Goal: Information Seeking & Learning: Find contact information

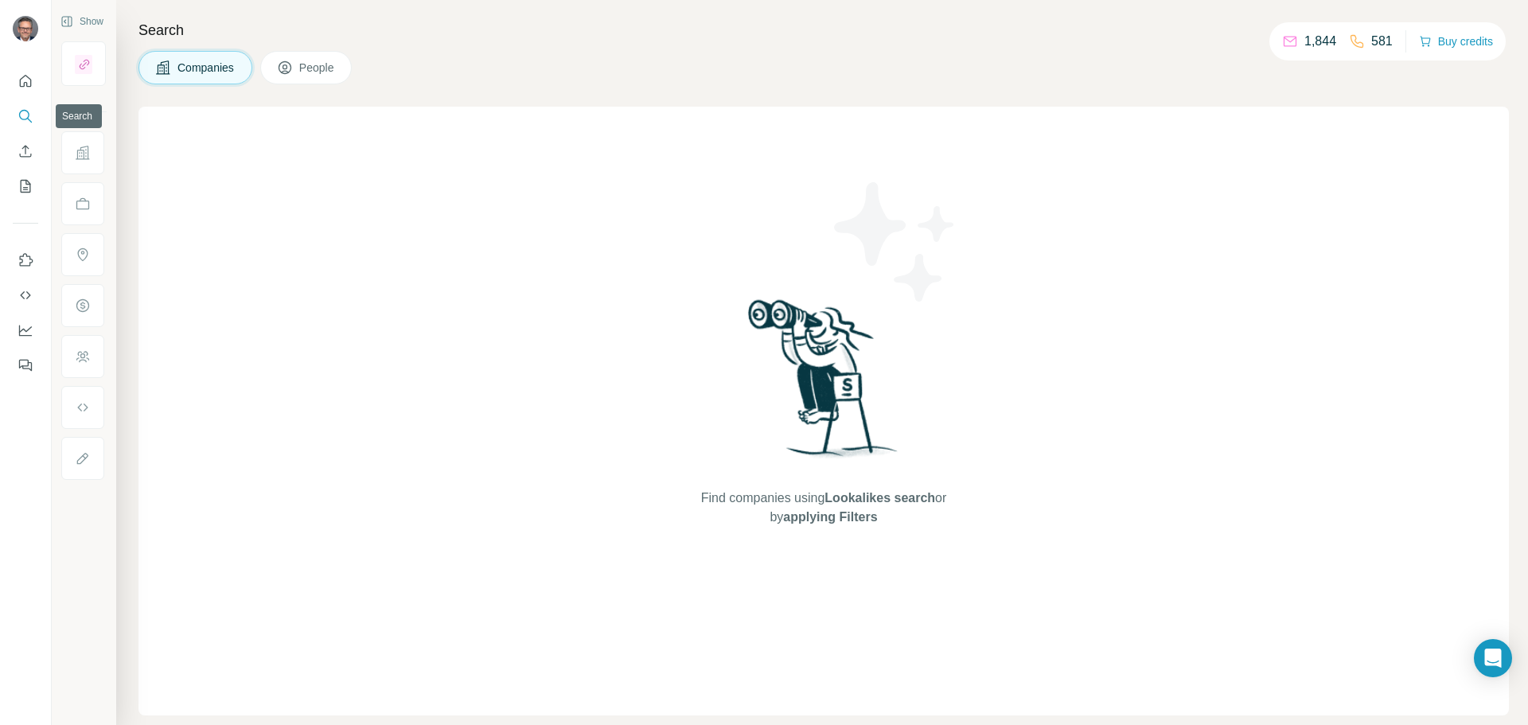
click at [30, 118] on icon "Search" at bounding box center [26, 116] width 16 height 16
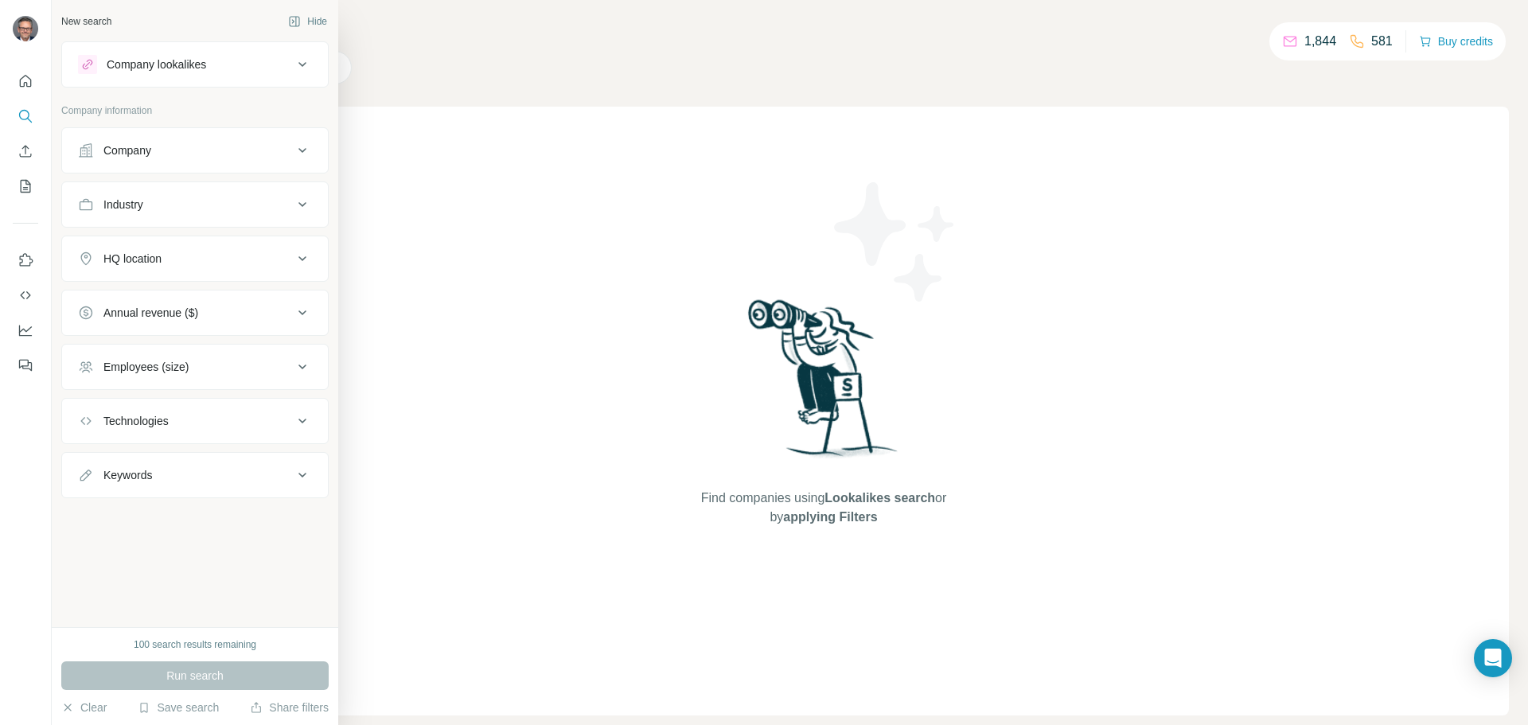
click at [194, 151] on div "Company" at bounding box center [185, 150] width 215 height 16
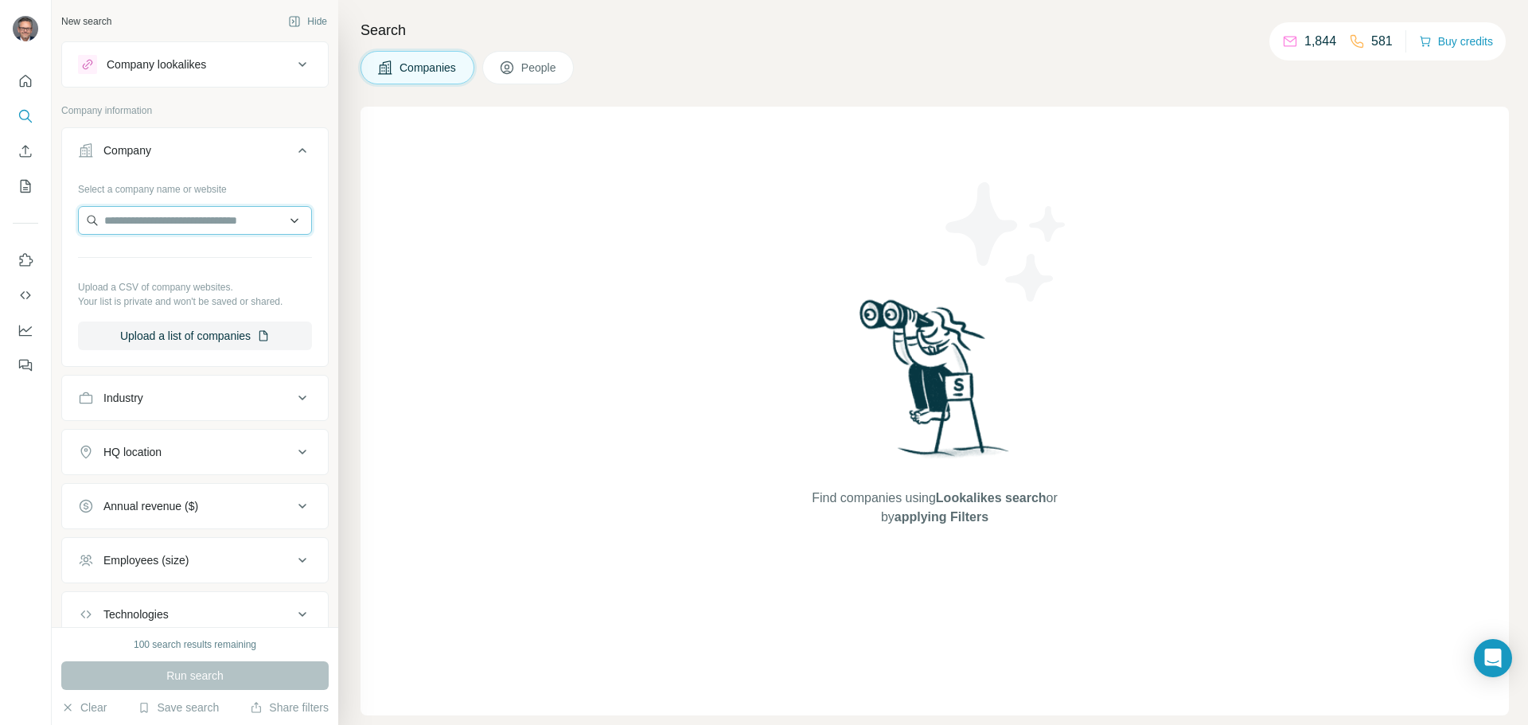
click at [167, 226] on input "text" at bounding box center [195, 220] width 234 height 29
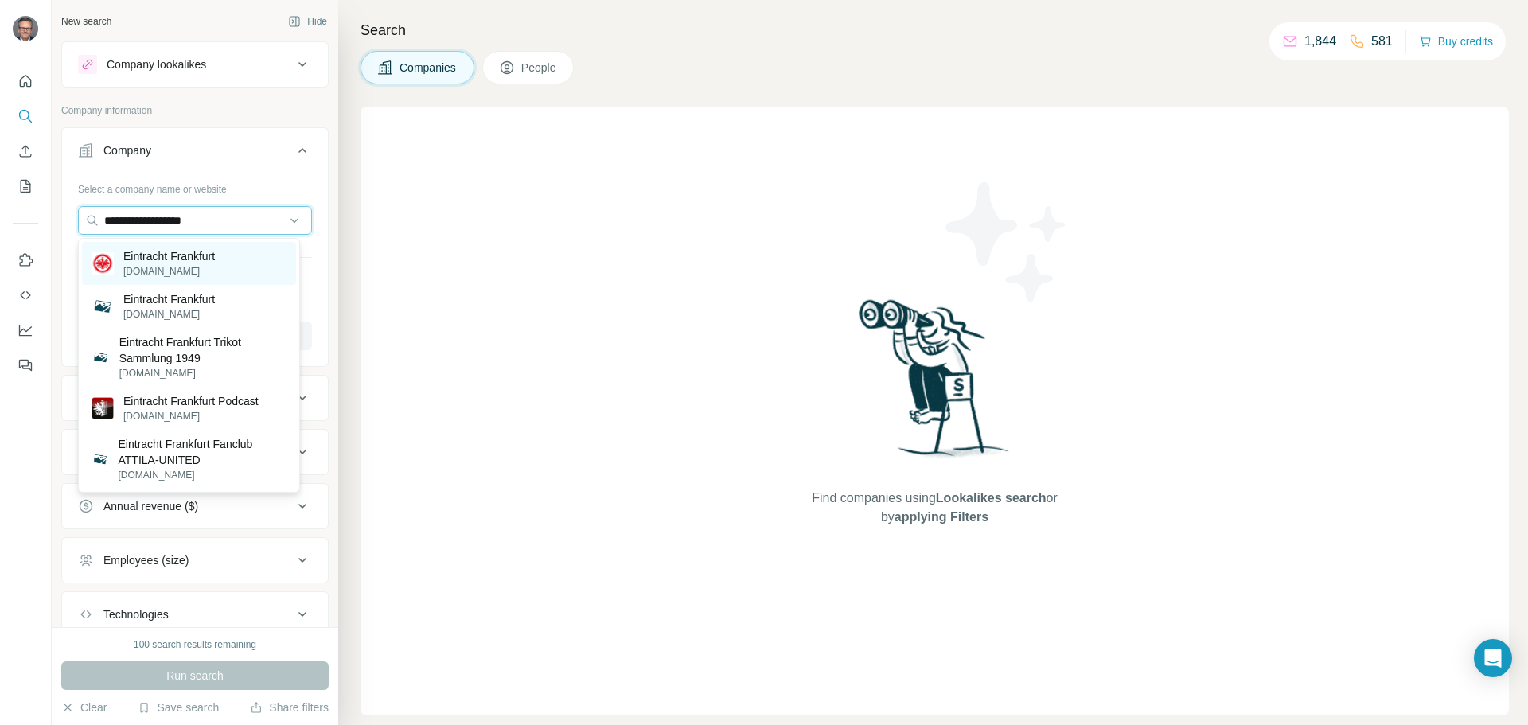
type input "**********"
click at [154, 257] on p "Eintracht Frankfurt" at bounding box center [168, 256] width 91 height 16
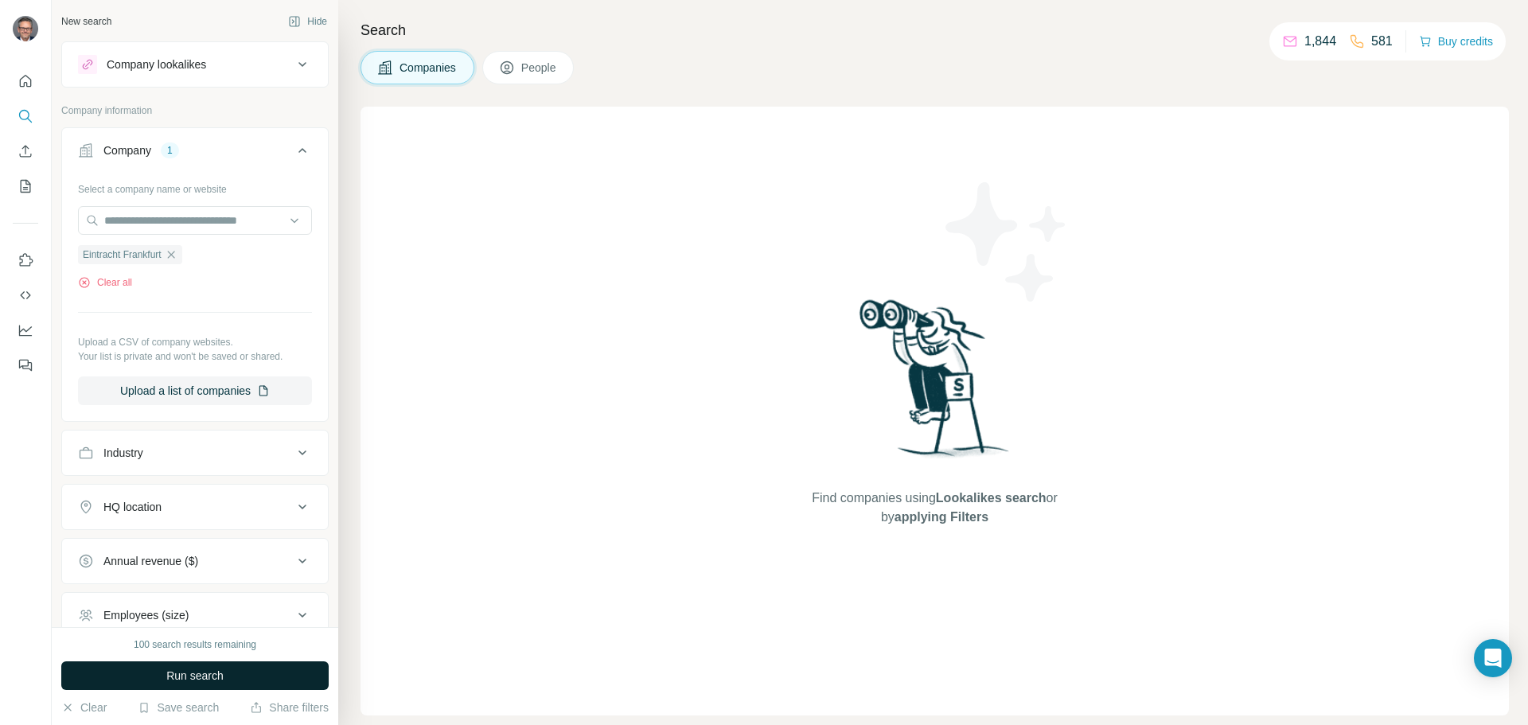
click at [169, 673] on span "Run search" at bounding box center [194, 676] width 57 height 16
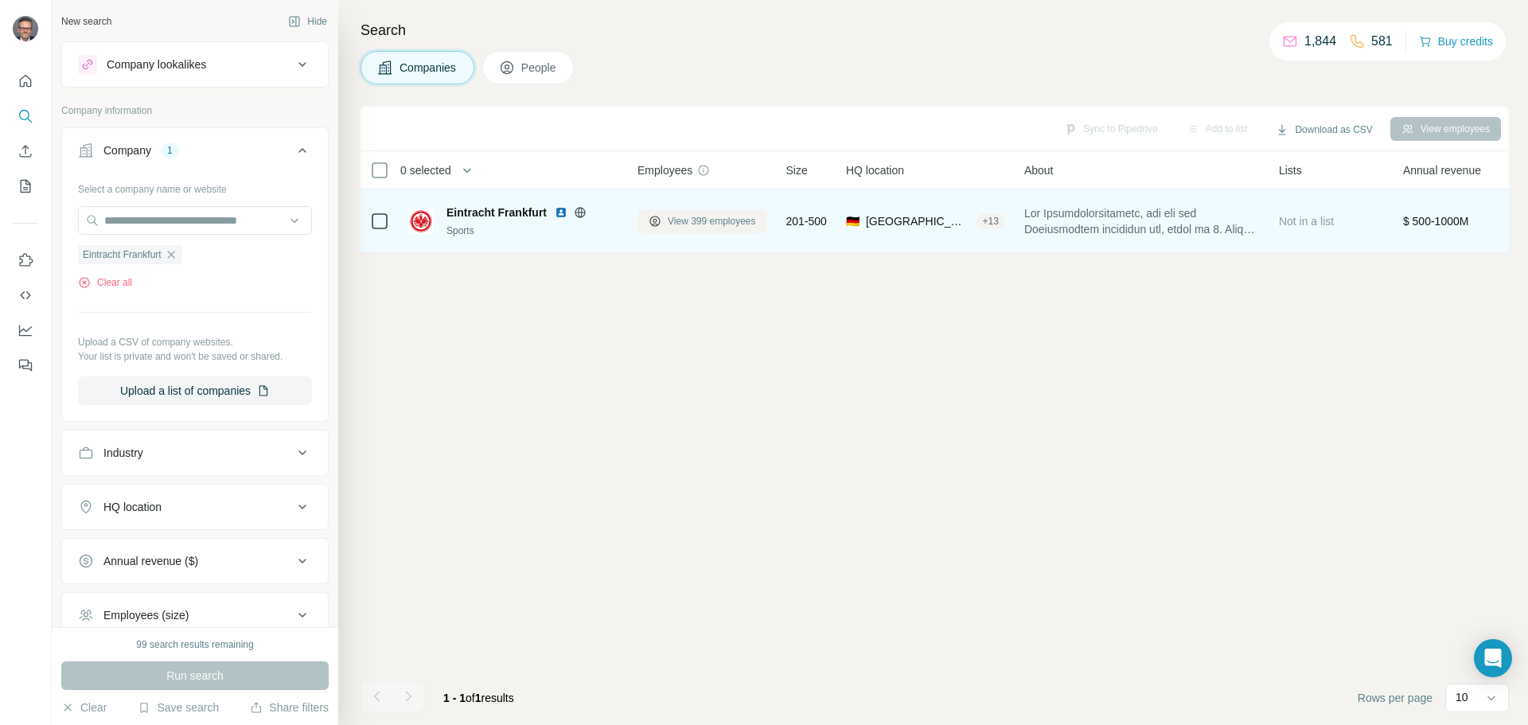
click at [669, 218] on span "View 399 employees" at bounding box center [712, 221] width 88 height 14
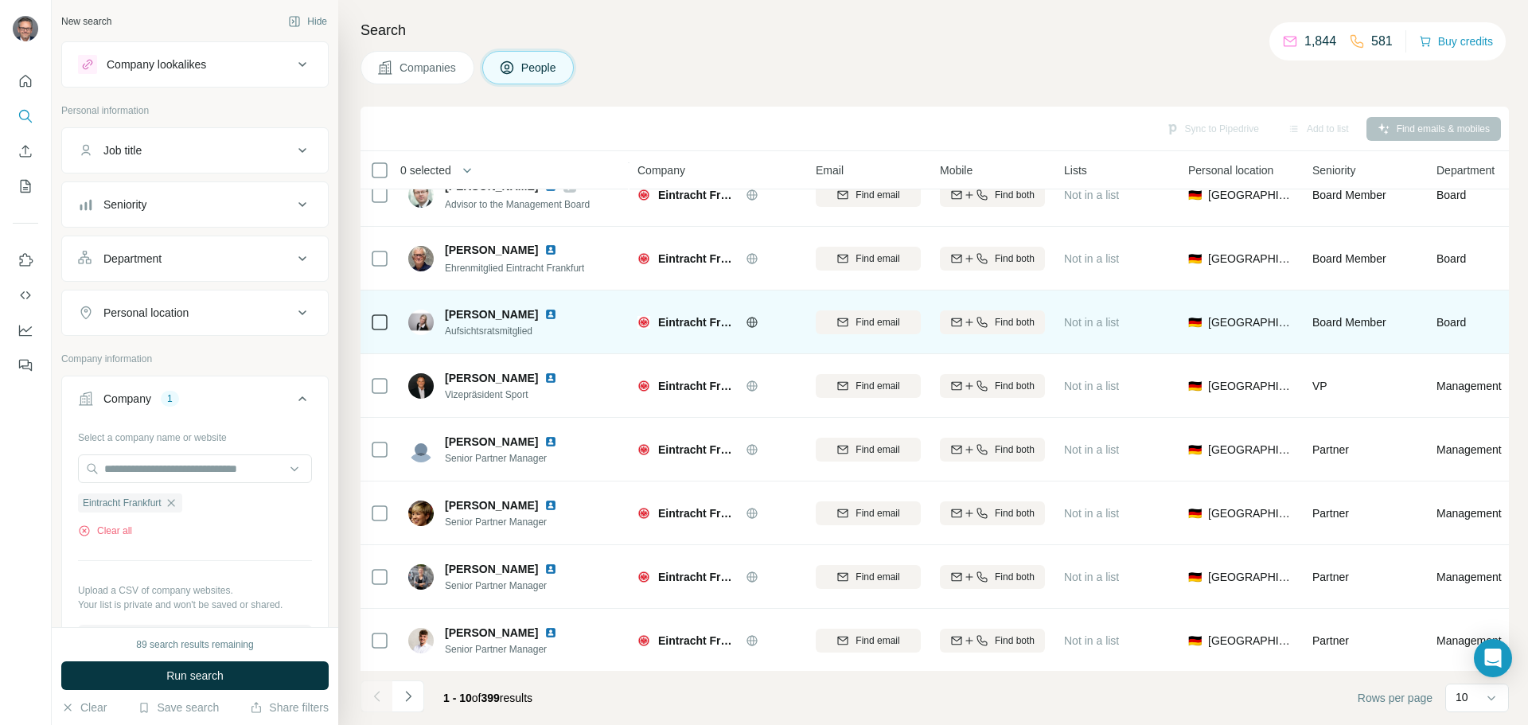
scroll to position [163, 0]
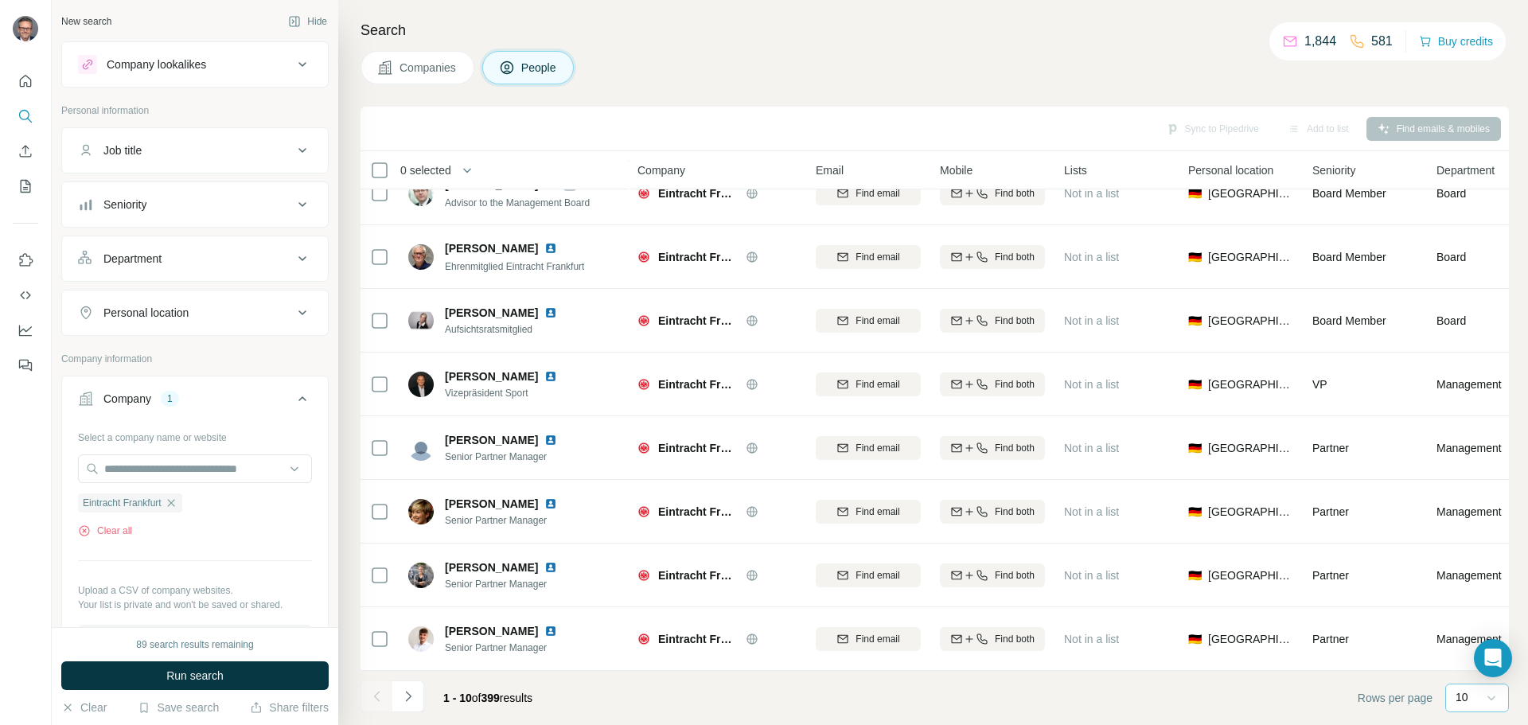
click at [1496, 703] on icon at bounding box center [1491, 698] width 16 height 16
click at [1475, 573] on div "60" at bounding box center [1476, 576] width 37 height 16
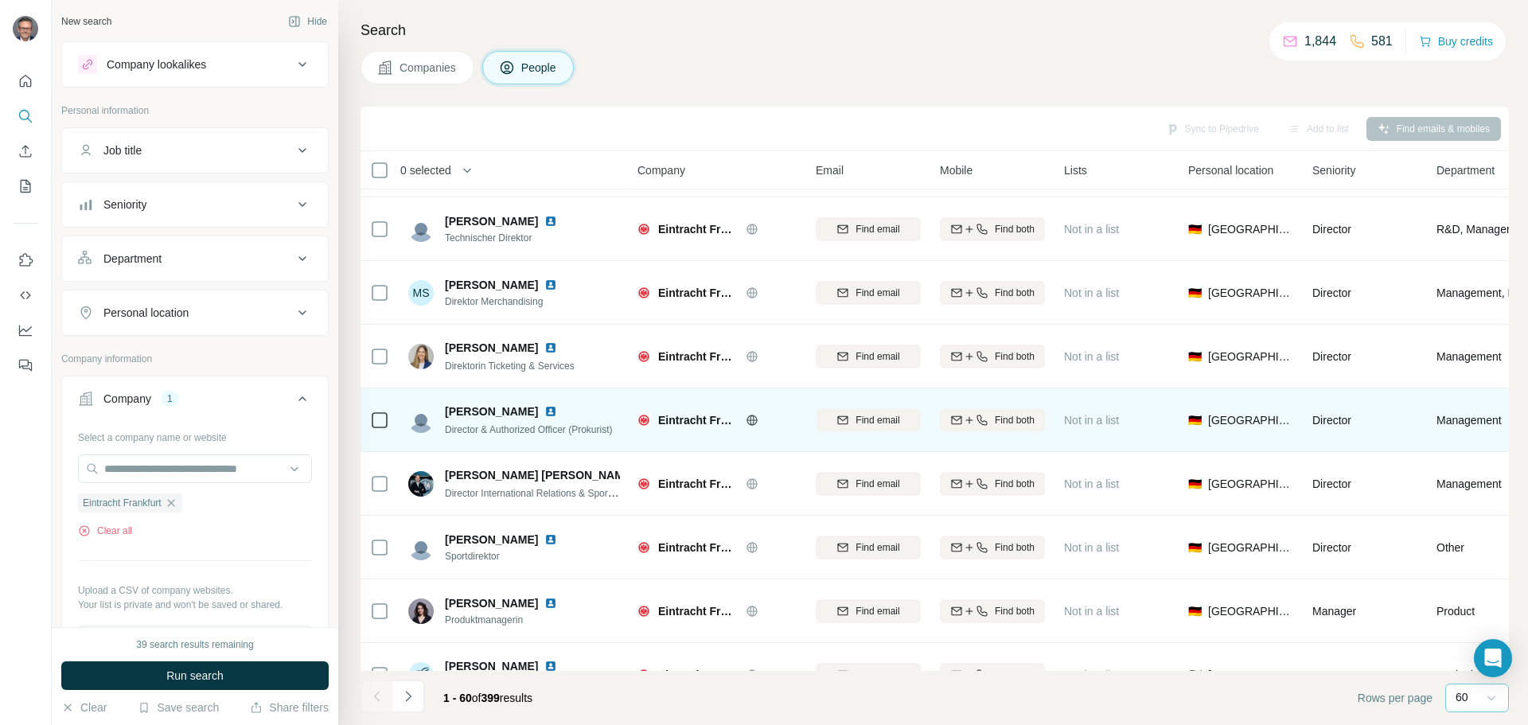
scroll to position [3346, 0]
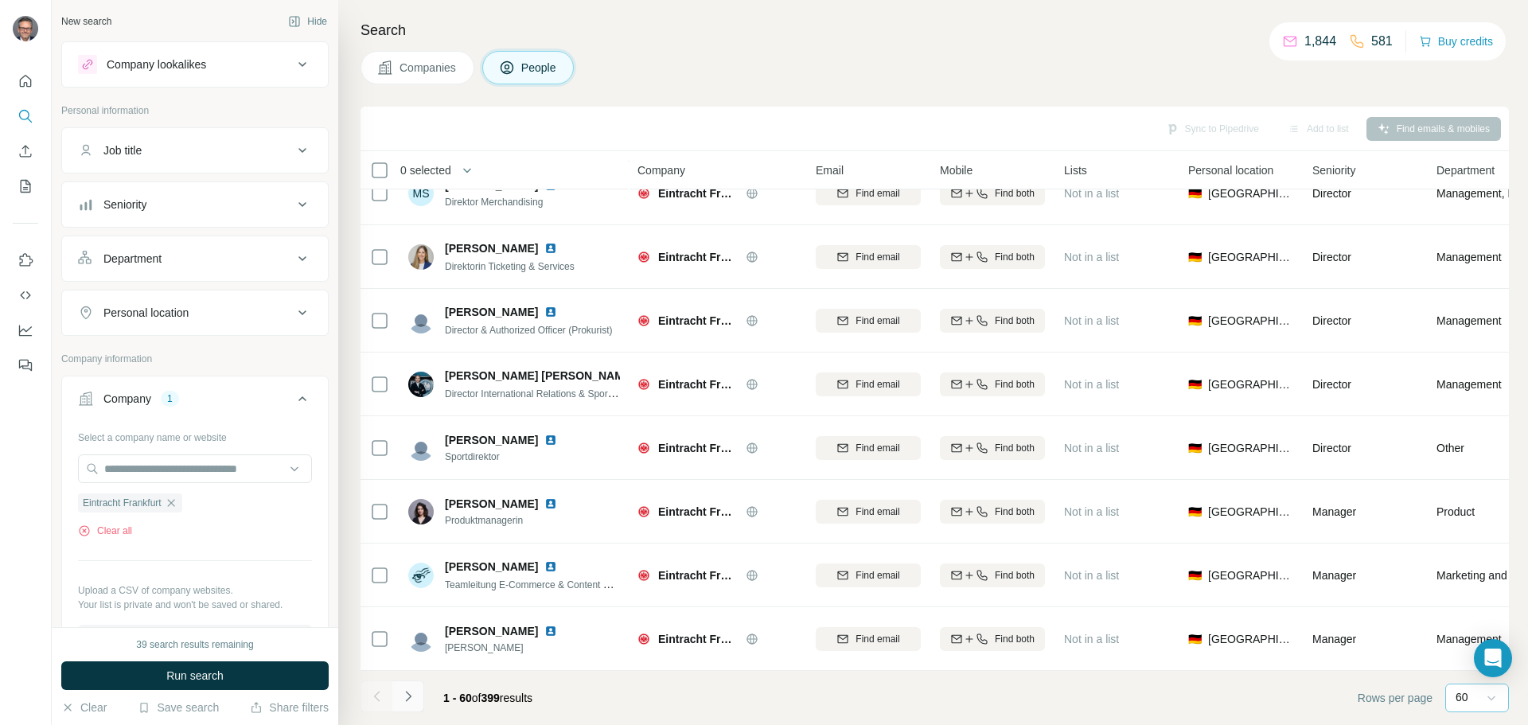
click at [411, 698] on icon "Navigate to next page" at bounding box center [408, 696] width 16 height 16
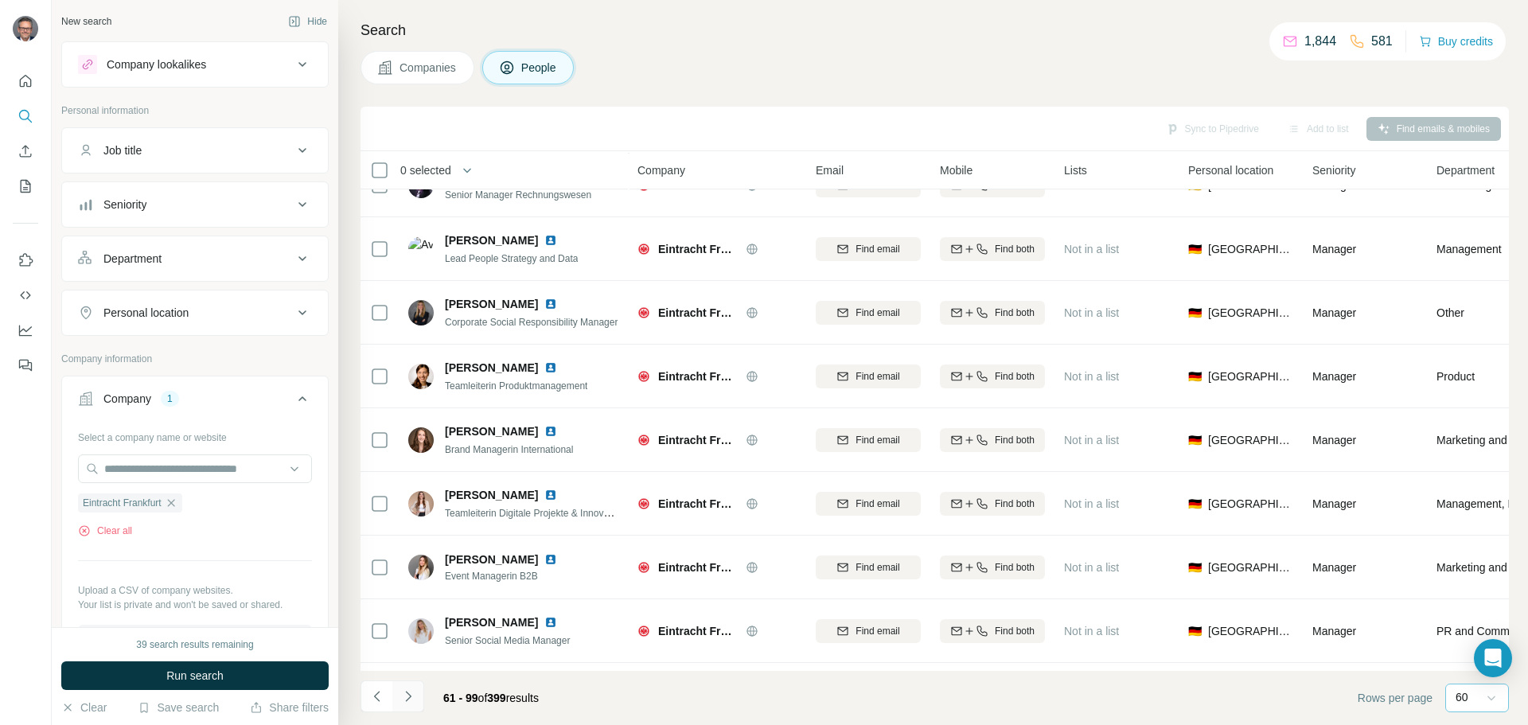
scroll to position [2009, 0]
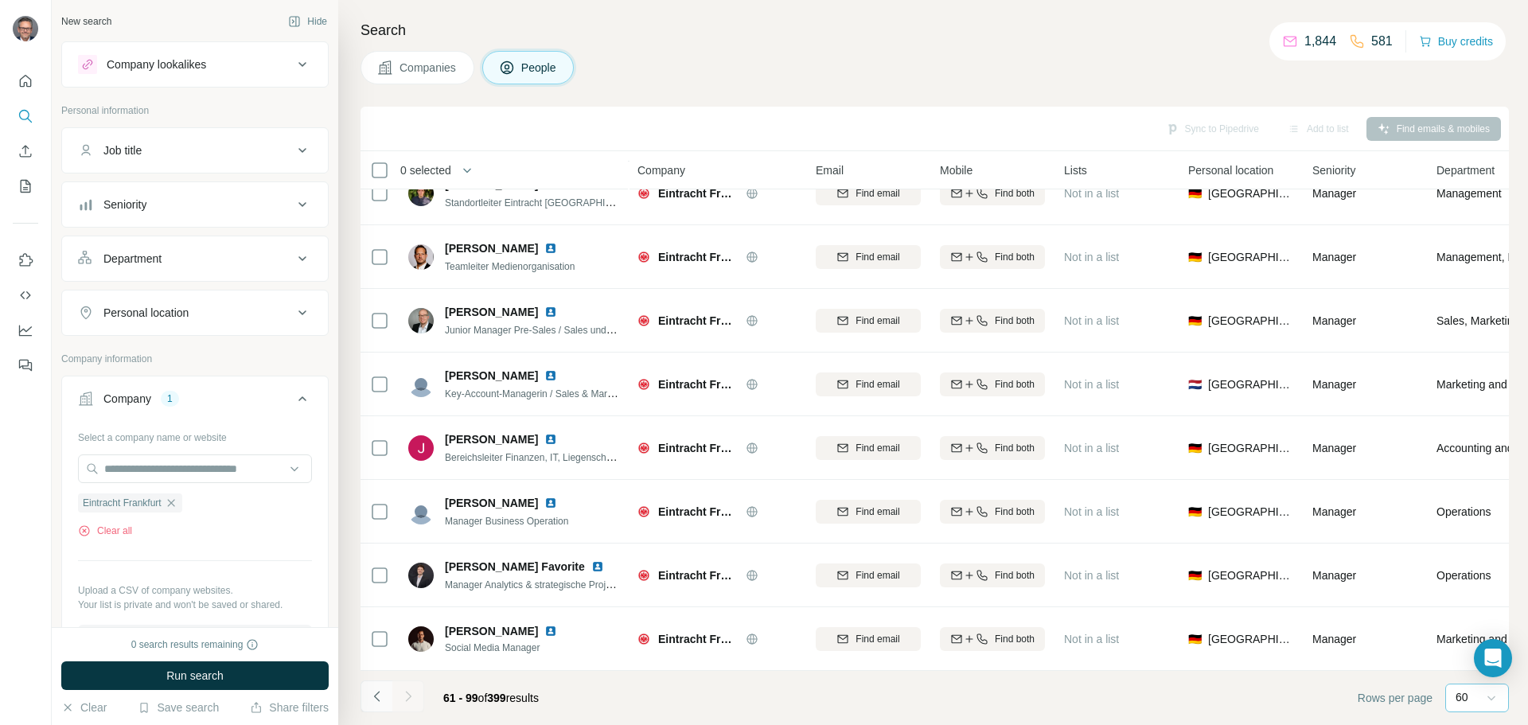
click at [374, 694] on icon "Navigate to previous page" at bounding box center [377, 696] width 16 height 16
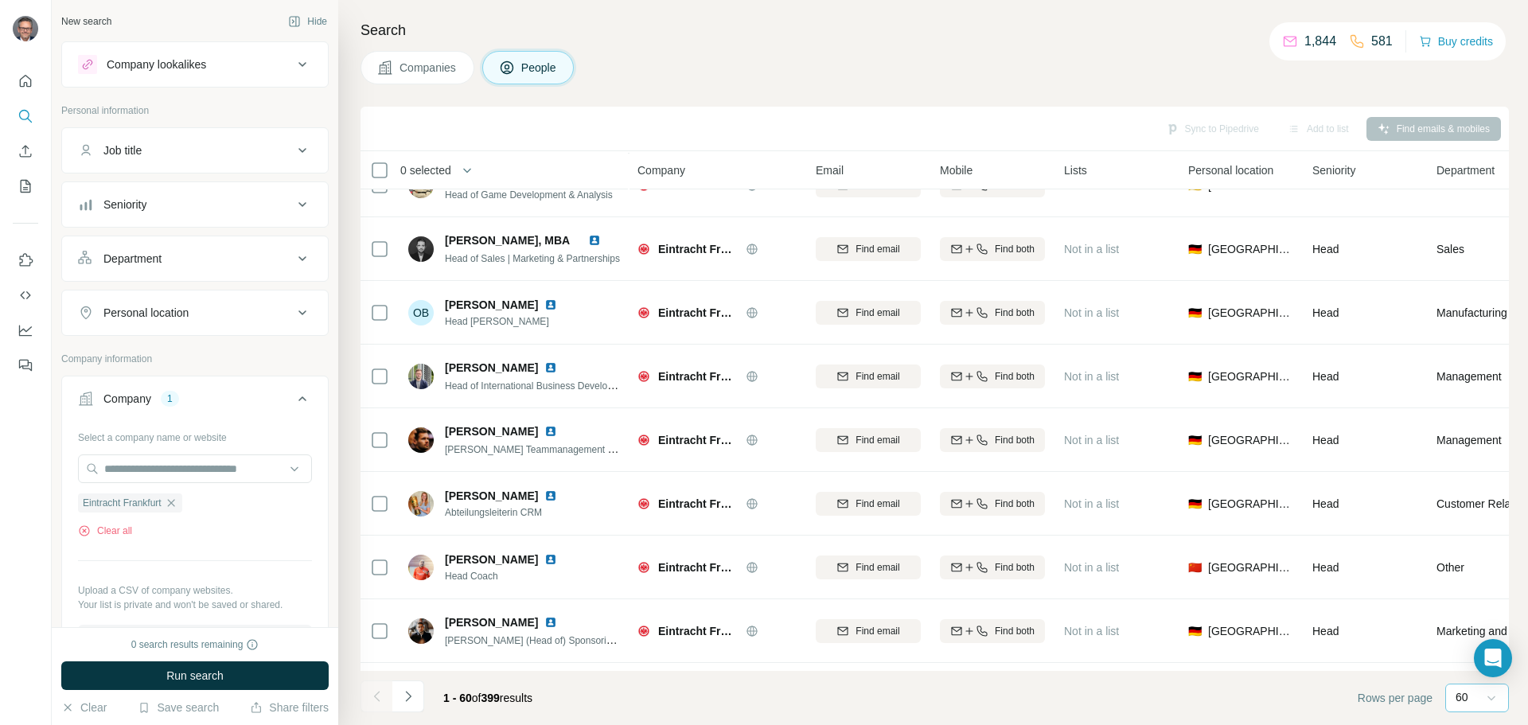
scroll to position [3346, 0]
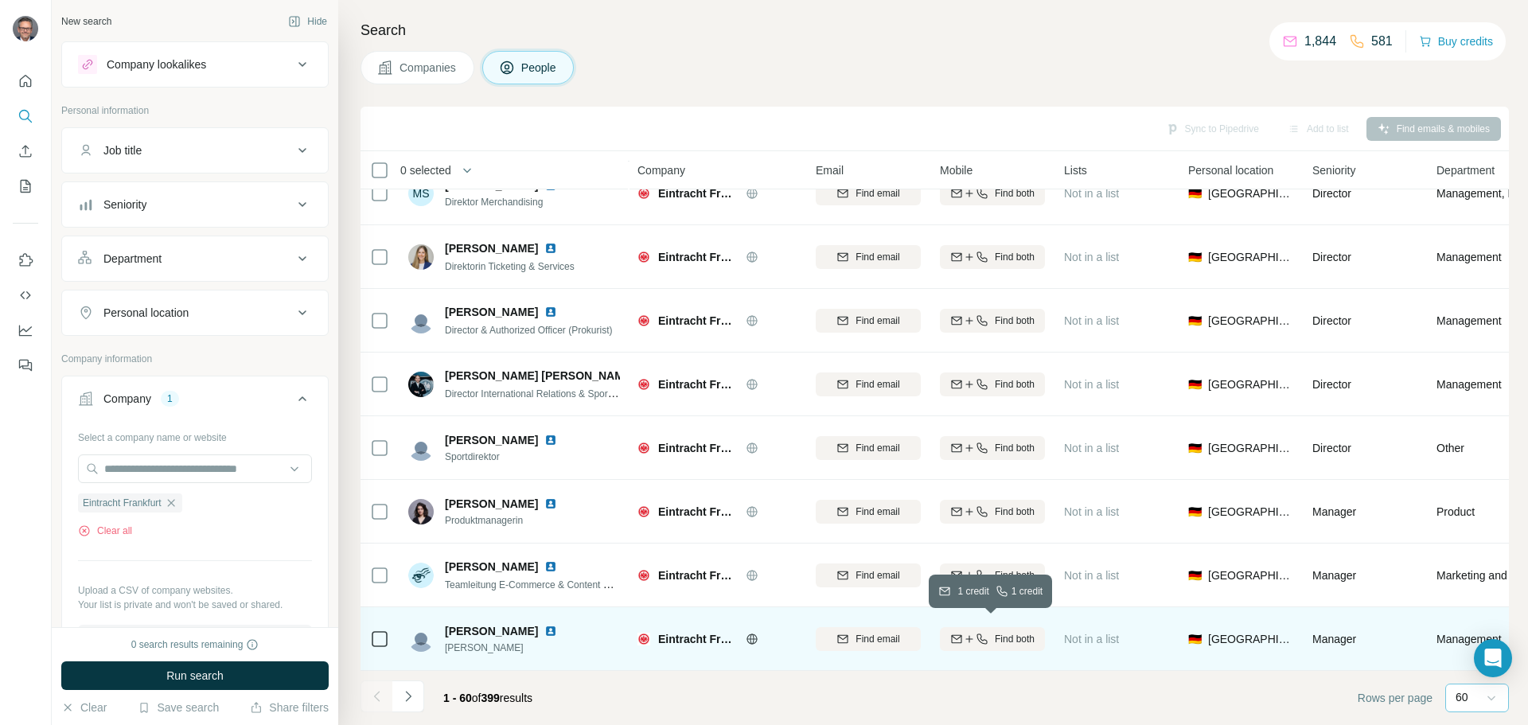
click at [1010, 632] on span "Find both" at bounding box center [1015, 639] width 40 height 14
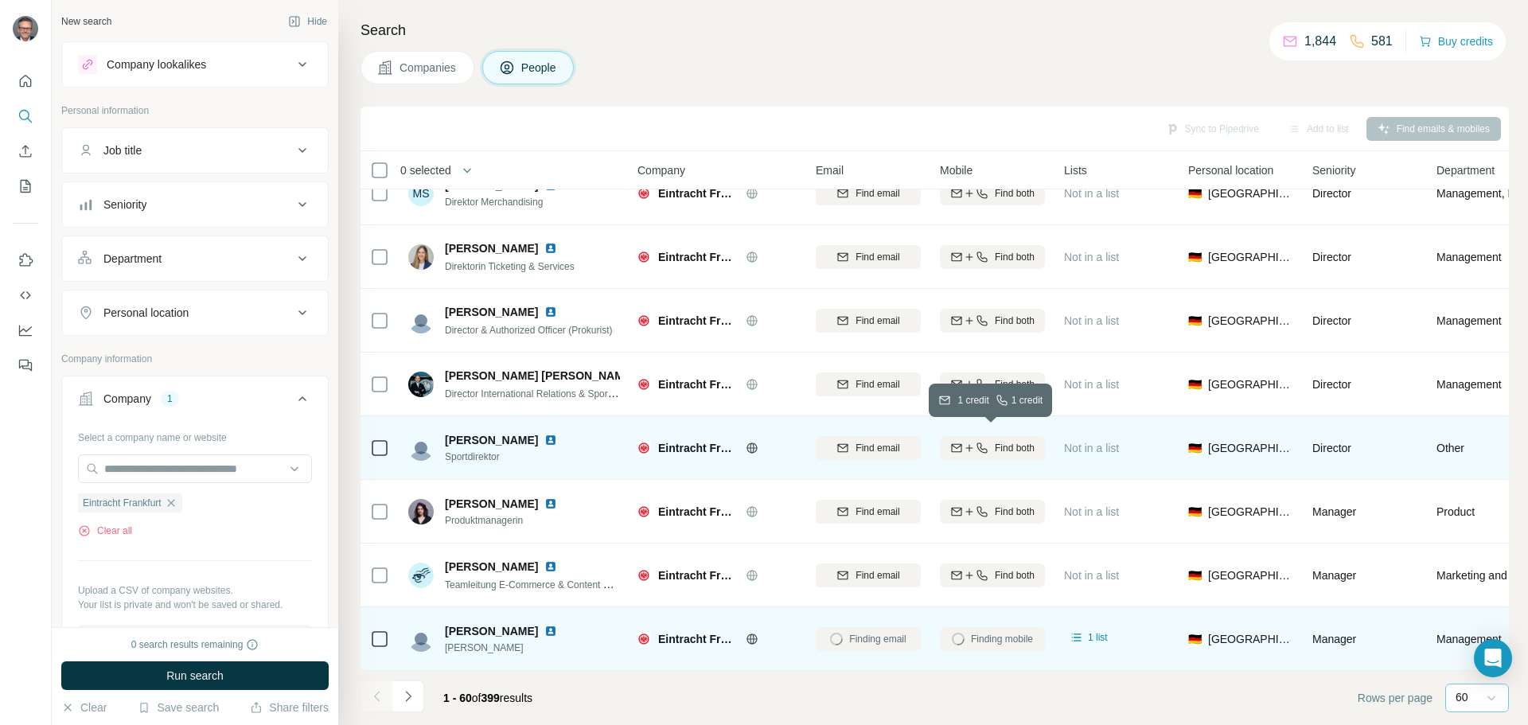
click at [997, 441] on span "Find both" at bounding box center [1015, 448] width 40 height 14
click at [413, 696] on icon "Navigate to next page" at bounding box center [408, 696] width 16 height 16
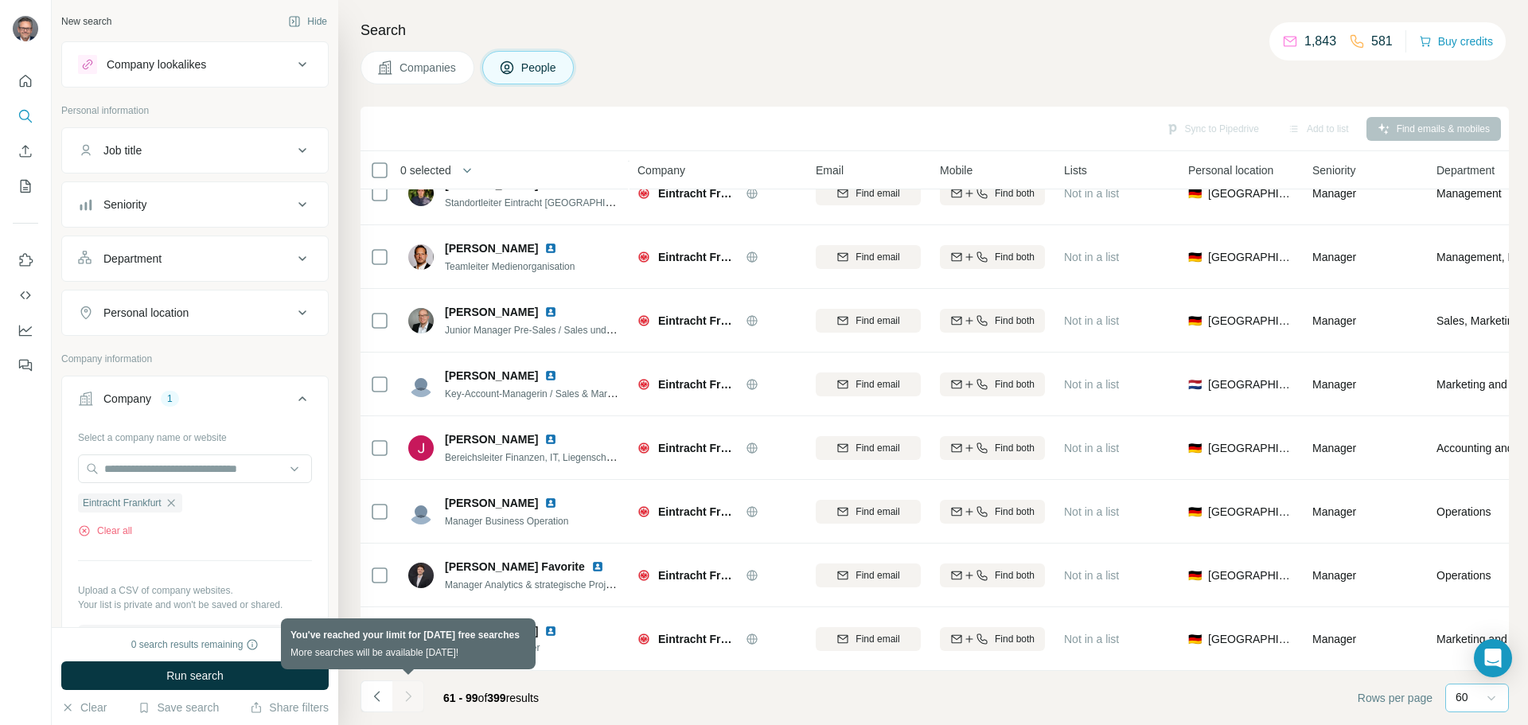
scroll to position [2009, 0]
click at [408, 696] on div at bounding box center [408, 696] width 32 height 32
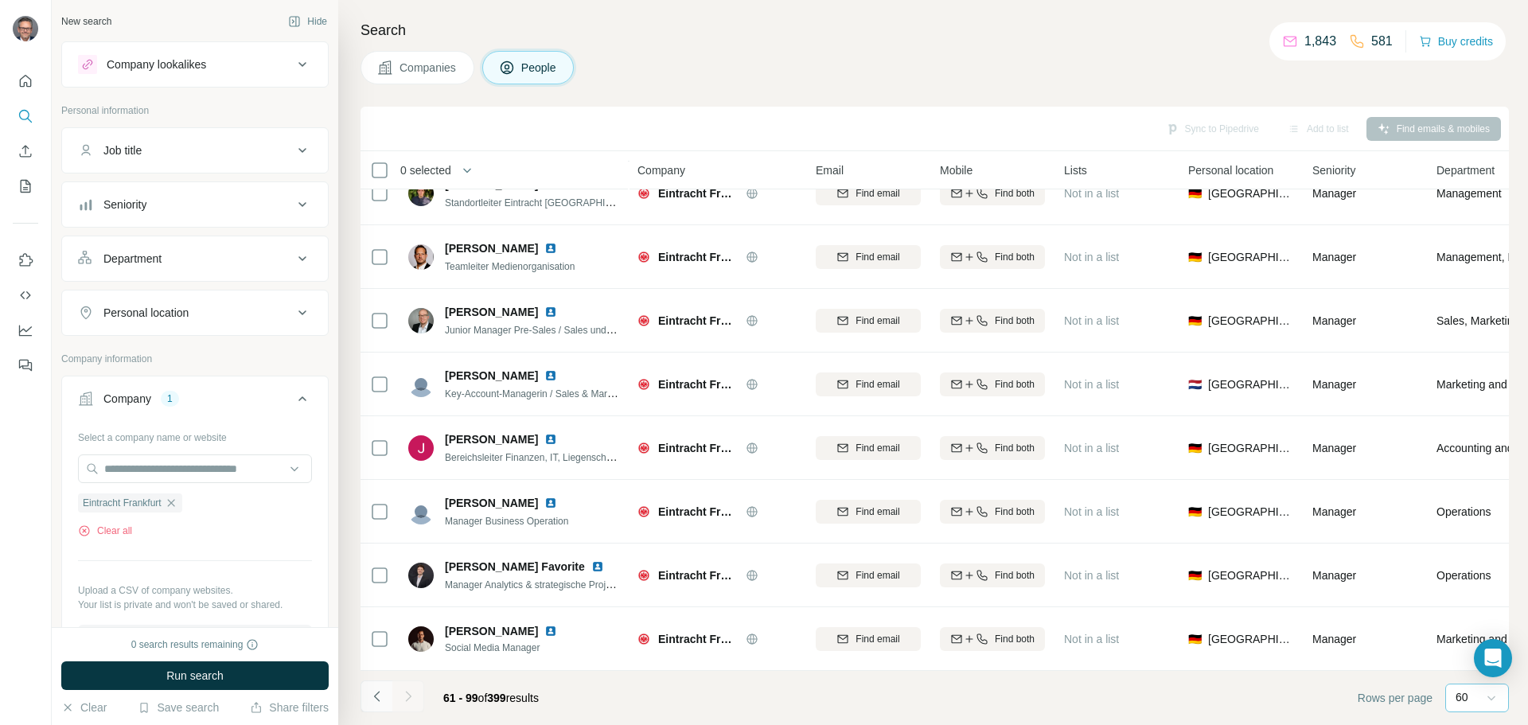
click at [380, 695] on icon "Navigate to previous page" at bounding box center [377, 696] width 16 height 16
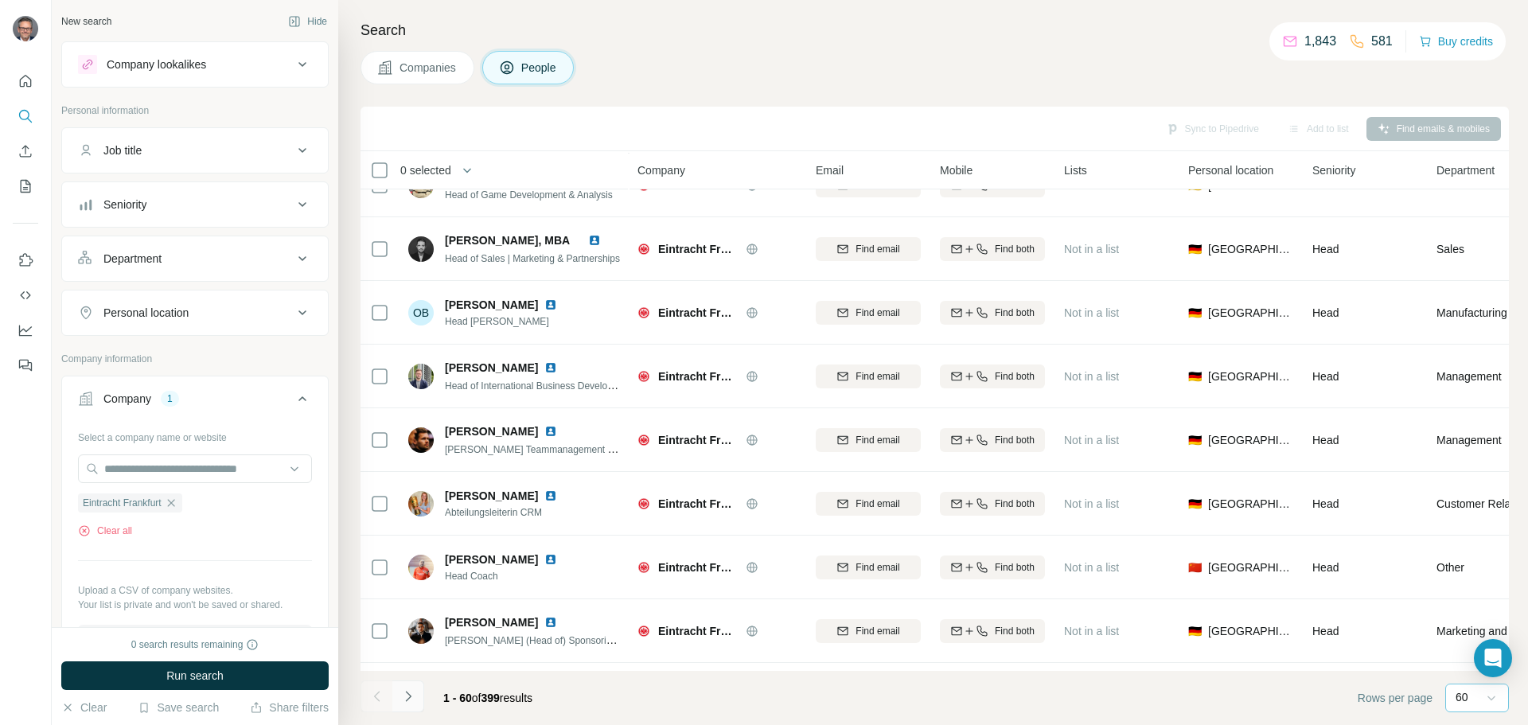
click at [411, 697] on icon "Navigate to next page" at bounding box center [408, 696] width 16 height 16
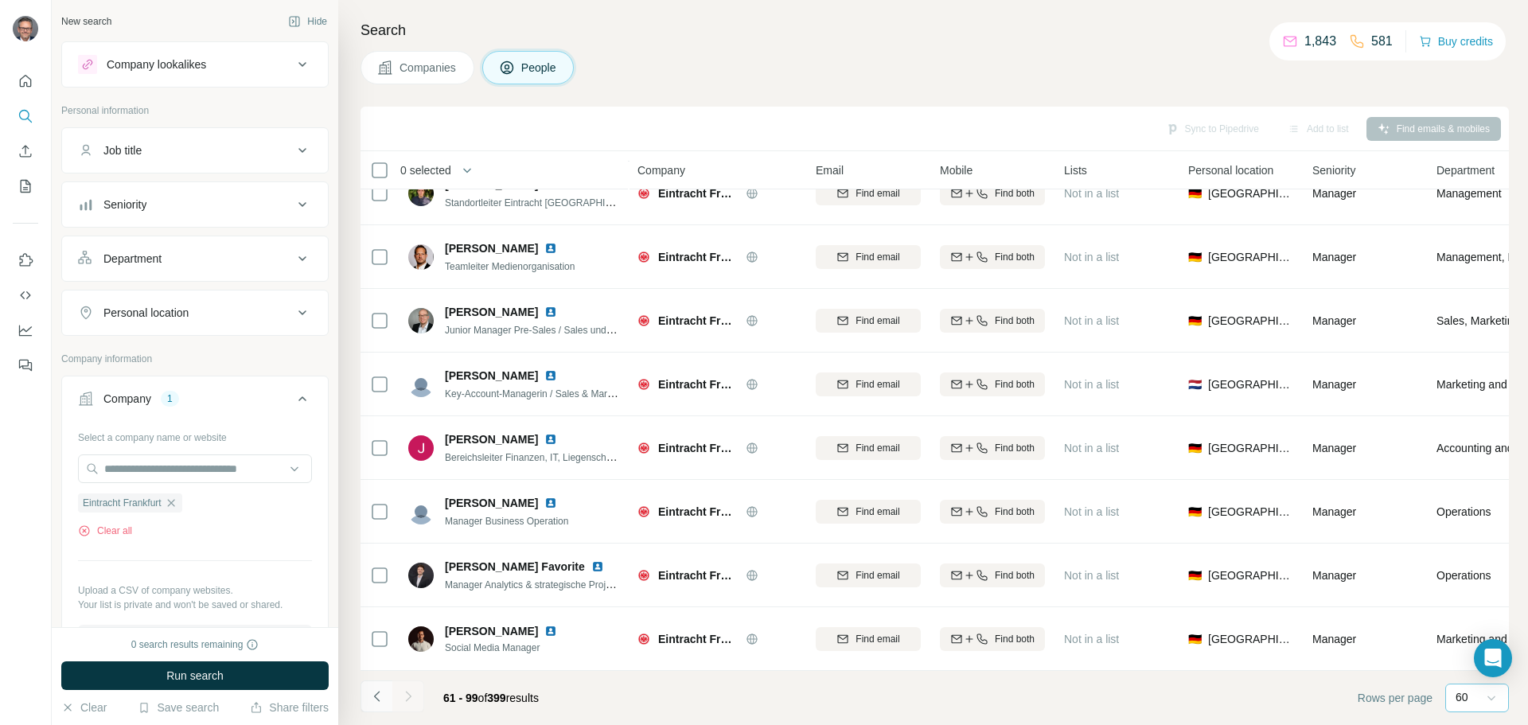
click at [382, 695] on icon "Navigate to previous page" at bounding box center [377, 696] width 16 height 16
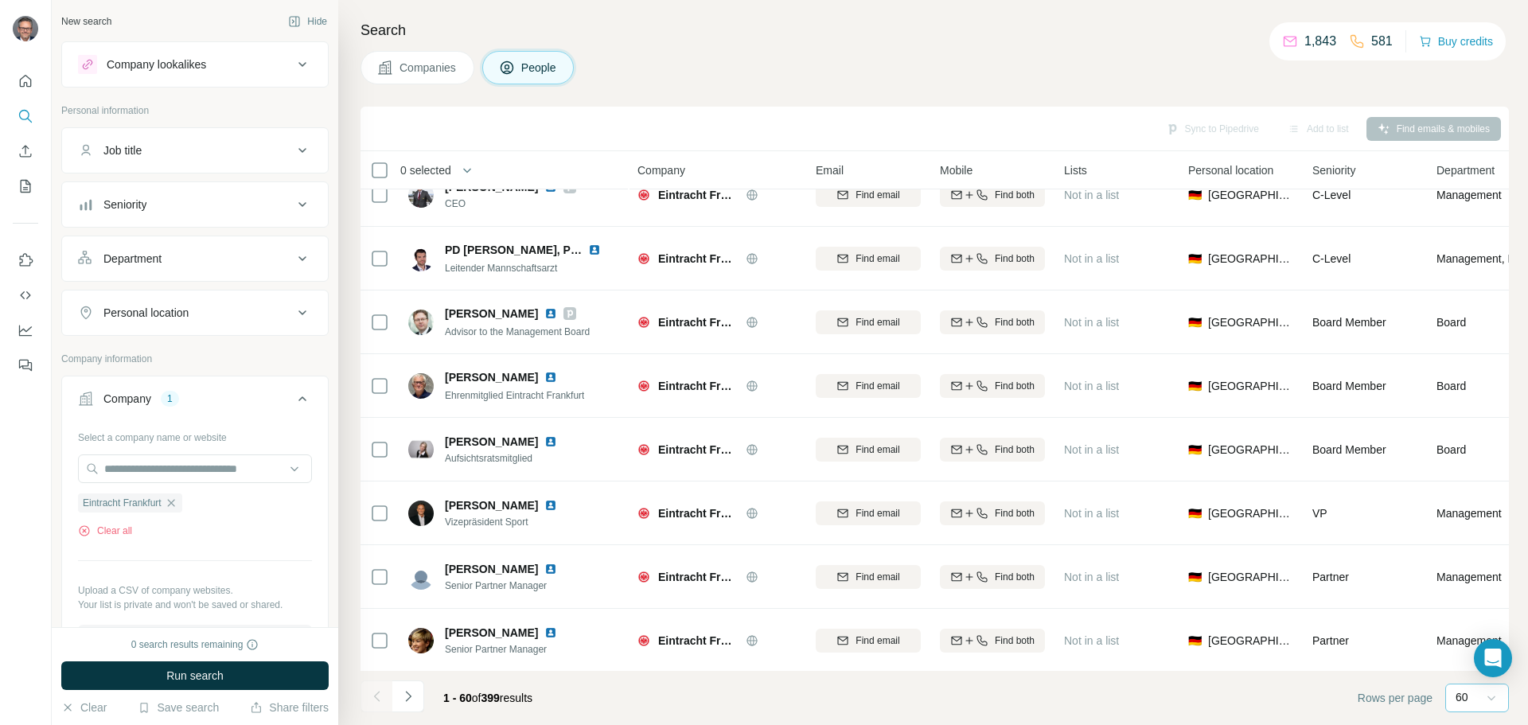
scroll to position [0, 0]
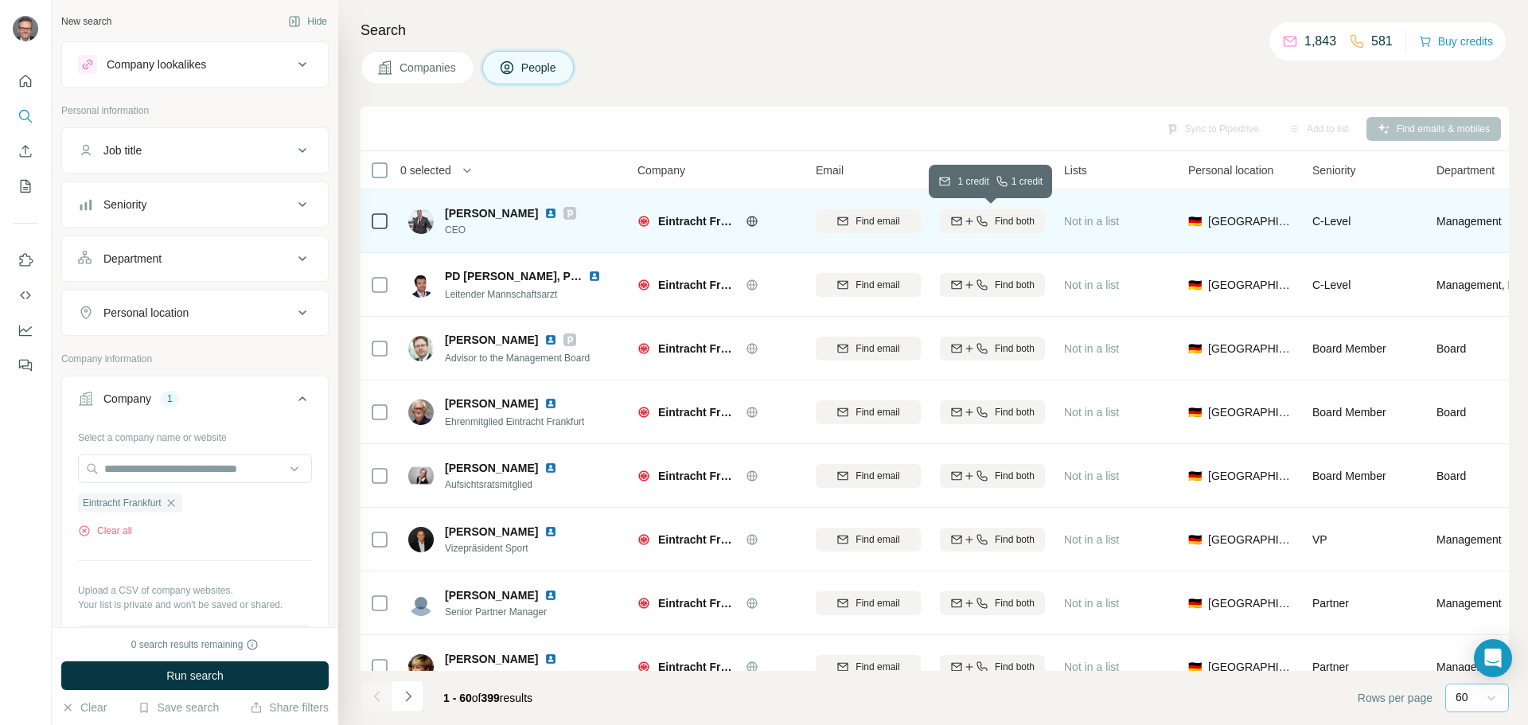
click at [980, 221] on icon "button" at bounding box center [981, 221] width 13 height 13
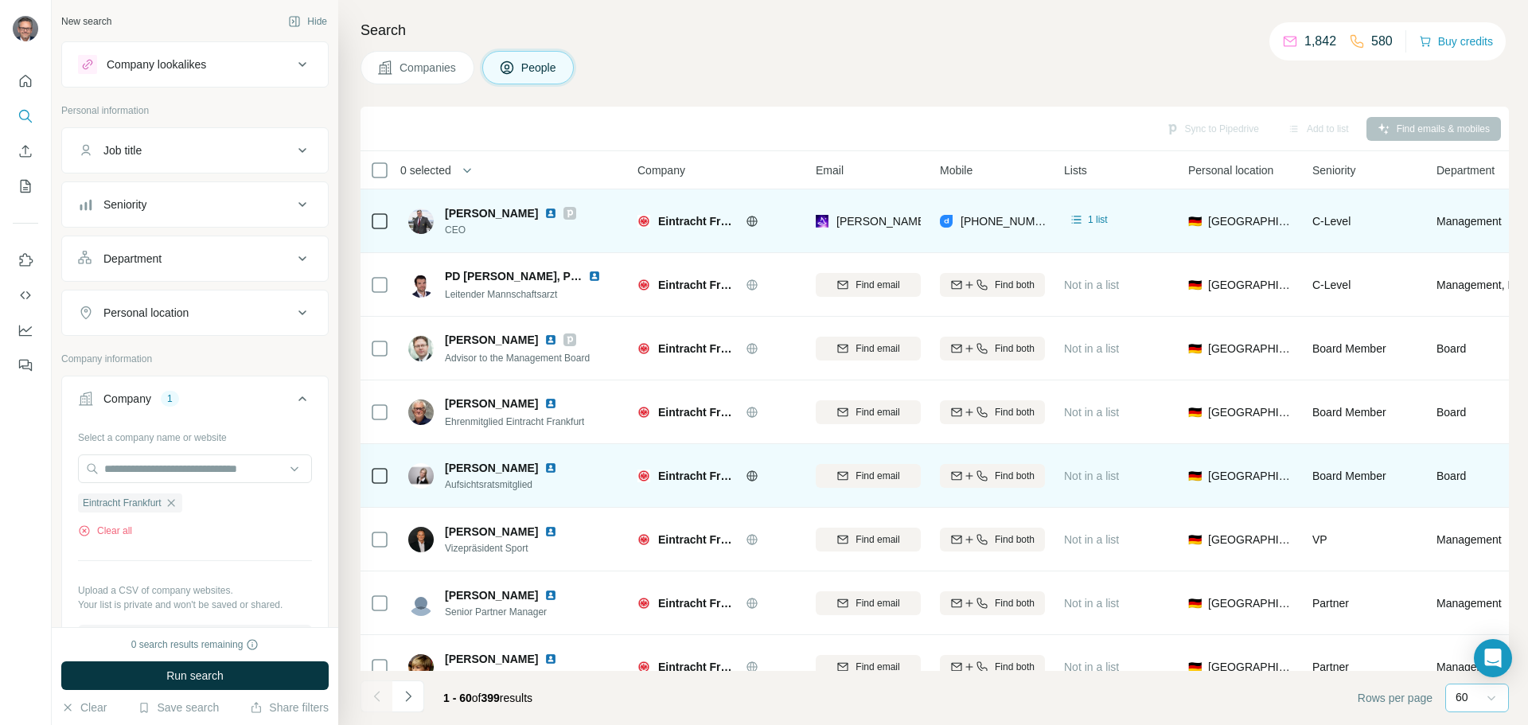
click at [419, 472] on img at bounding box center [420, 475] width 25 height 25
click at [472, 488] on span "Aufsichtsratsmitglied" at bounding box center [510, 484] width 131 height 14
click at [544, 468] on img at bounding box center [550, 467] width 13 height 13
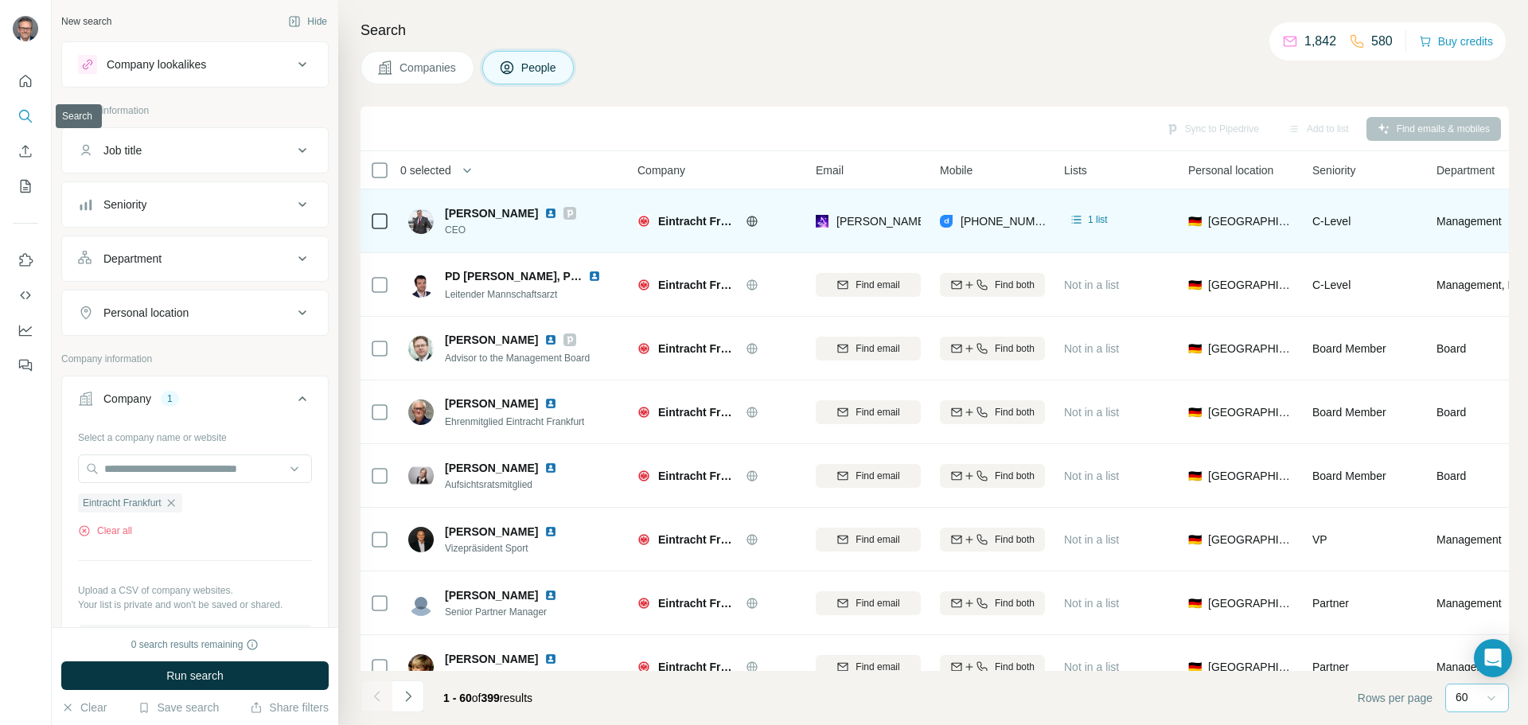
click at [24, 112] on icon "Search" at bounding box center [26, 116] width 16 height 16
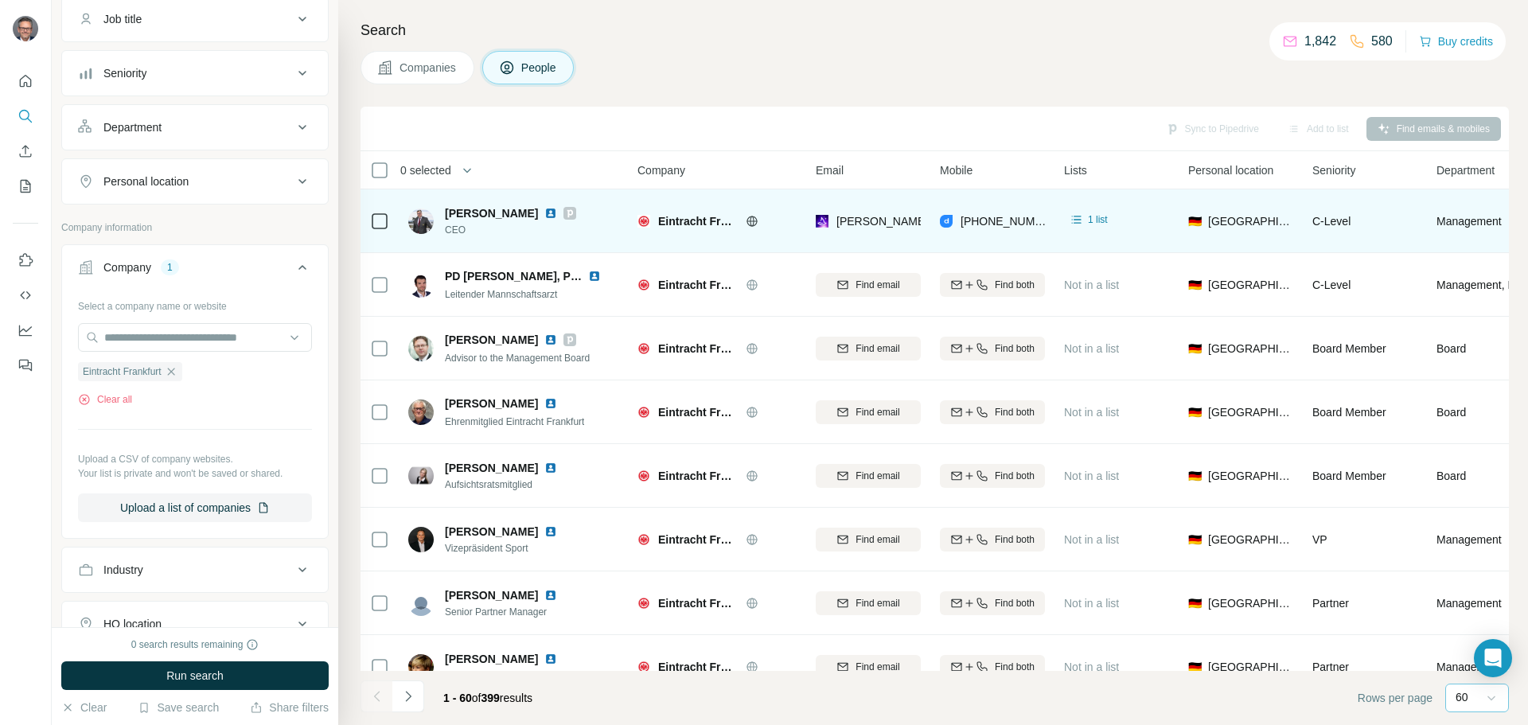
scroll to position [124, 0]
click at [177, 377] on icon "button" at bounding box center [171, 378] width 13 height 13
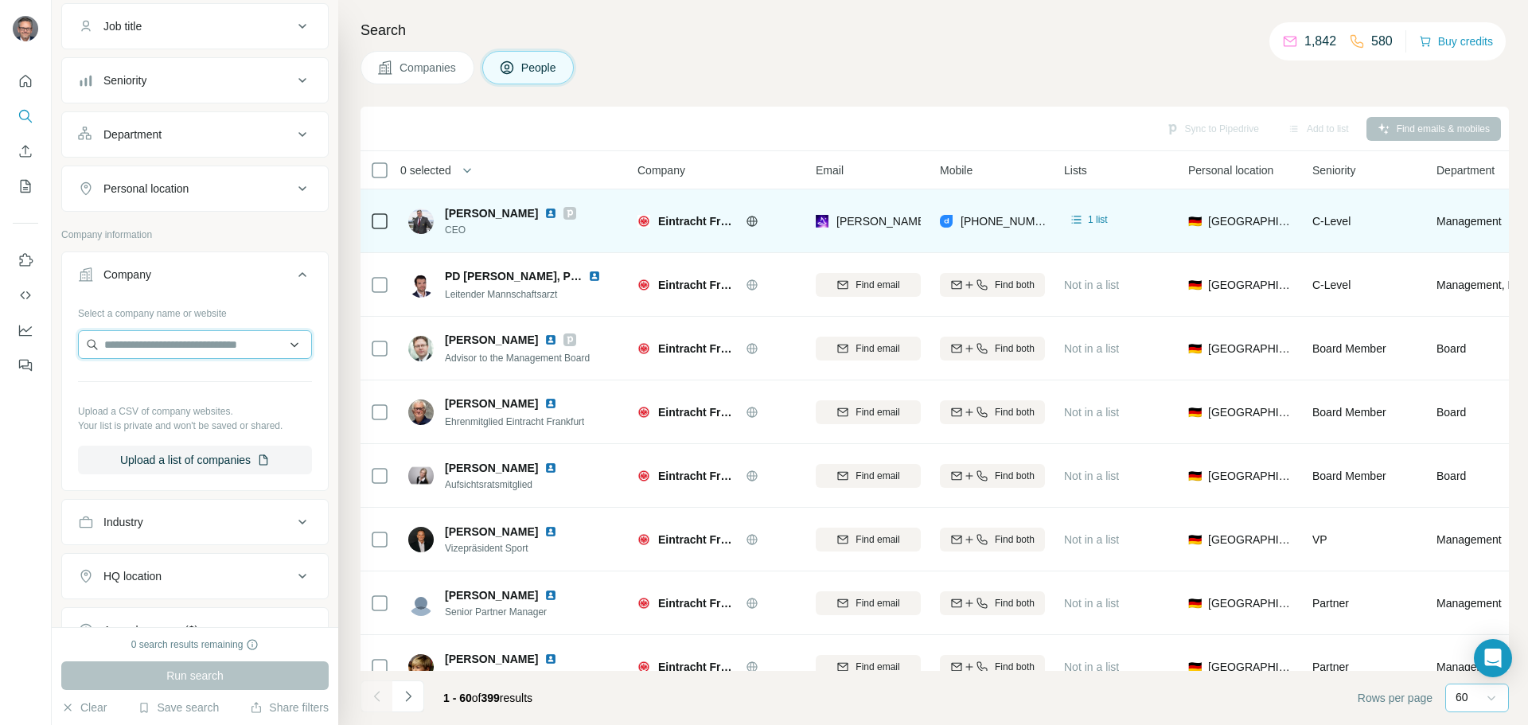
click at [170, 341] on input "text" at bounding box center [195, 344] width 234 height 29
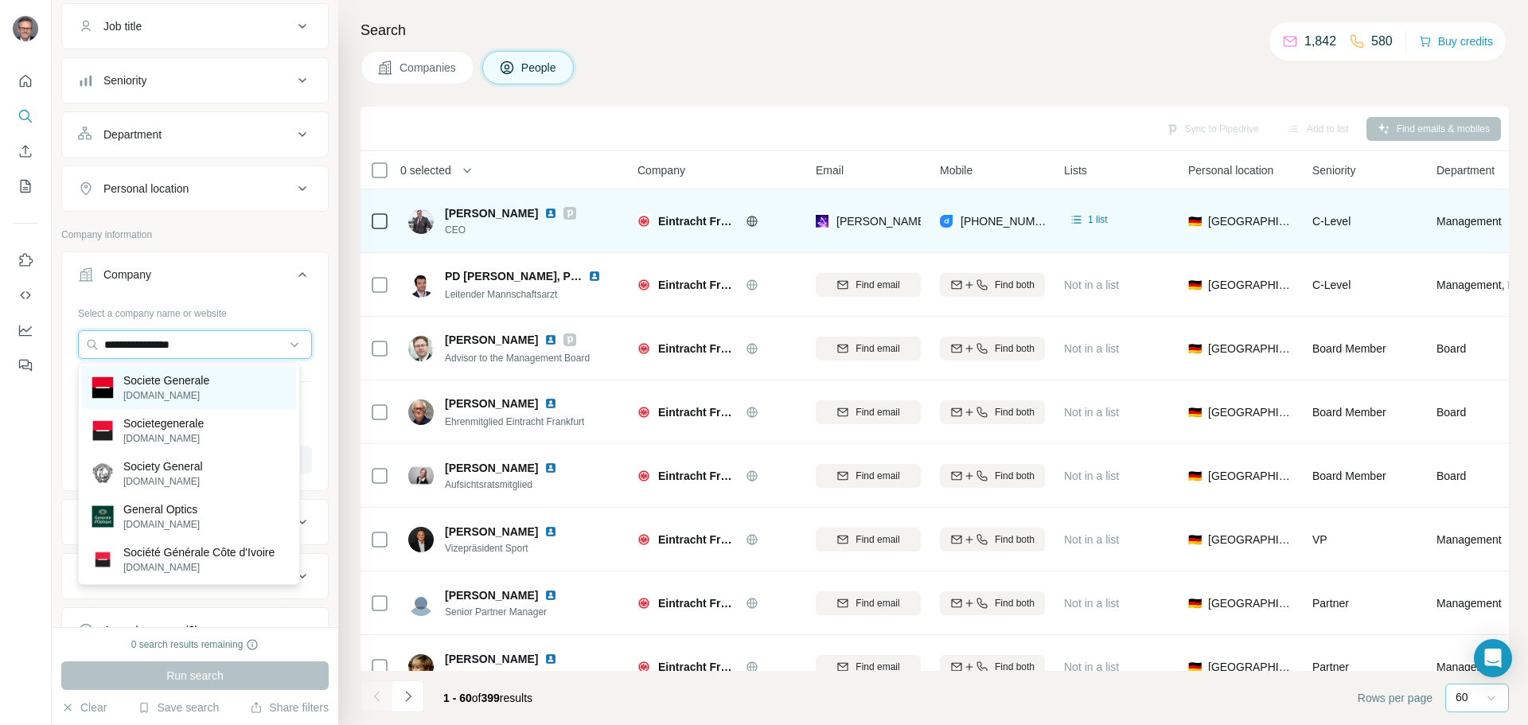
type input "**********"
click at [189, 372] on p "Societe Generale" at bounding box center [166, 380] width 86 height 16
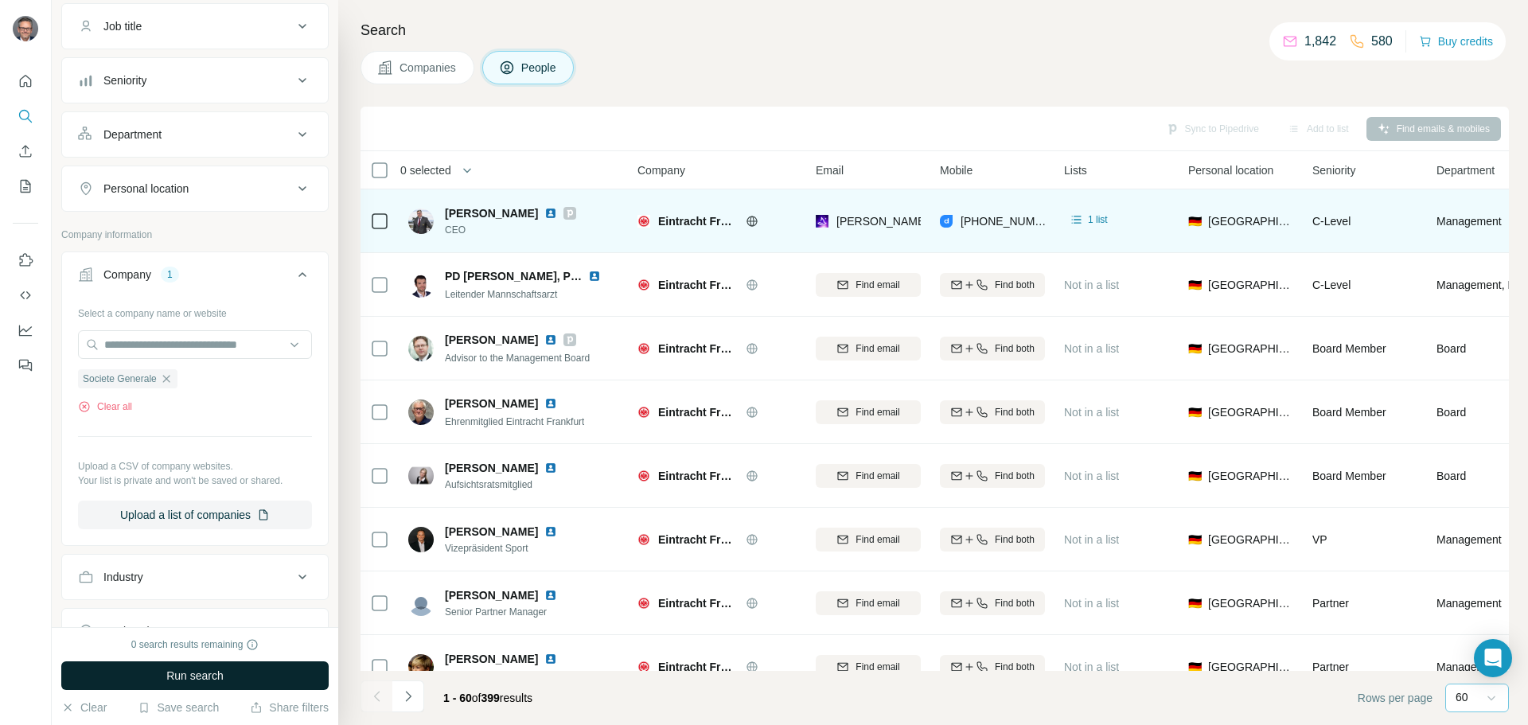
click at [175, 671] on span "Run search" at bounding box center [194, 676] width 57 height 16
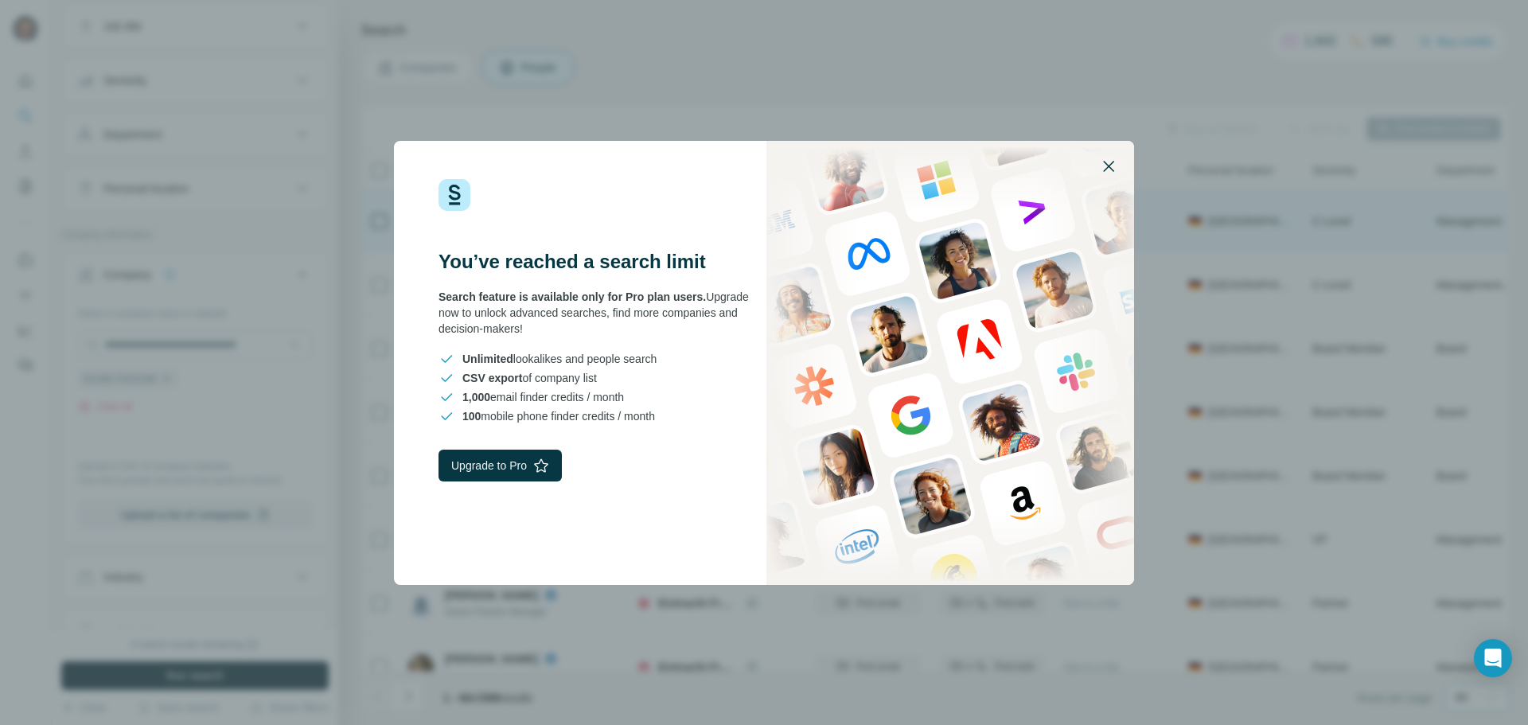
click at [1110, 171] on icon "button" at bounding box center [1108, 166] width 19 height 19
